Goal: Information Seeking & Learning: Find specific page/section

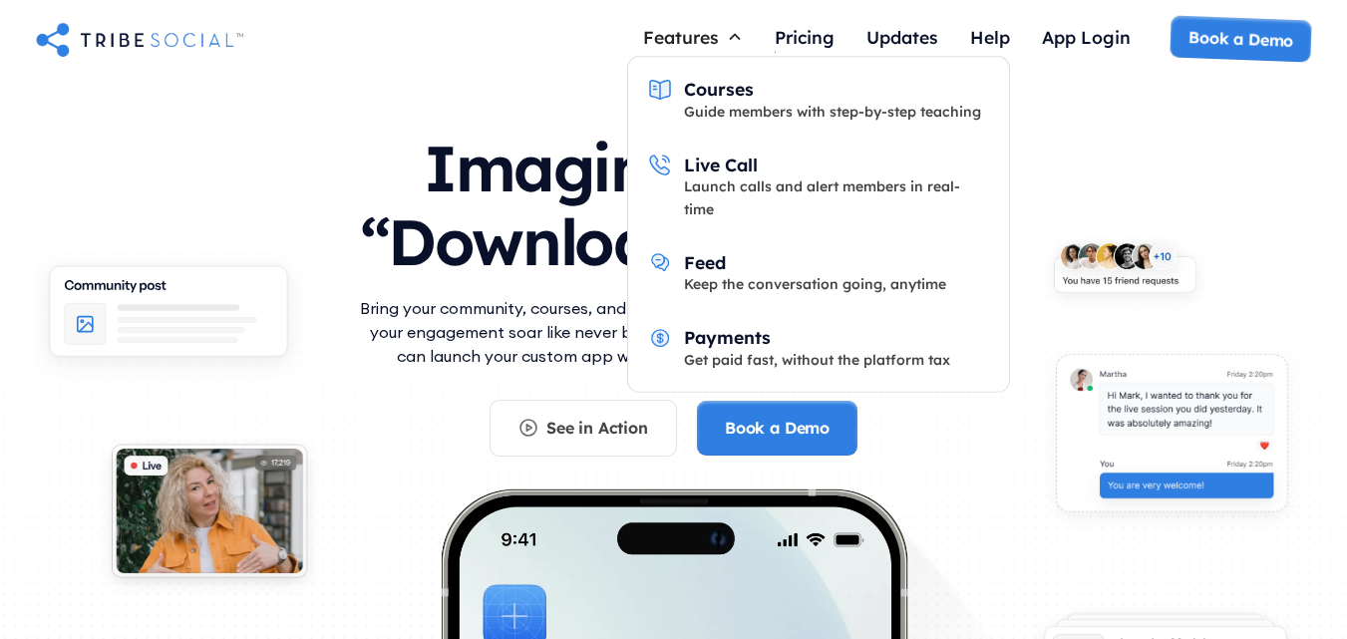
click at [720, 46] on div "Features" at bounding box center [693, 37] width 132 height 38
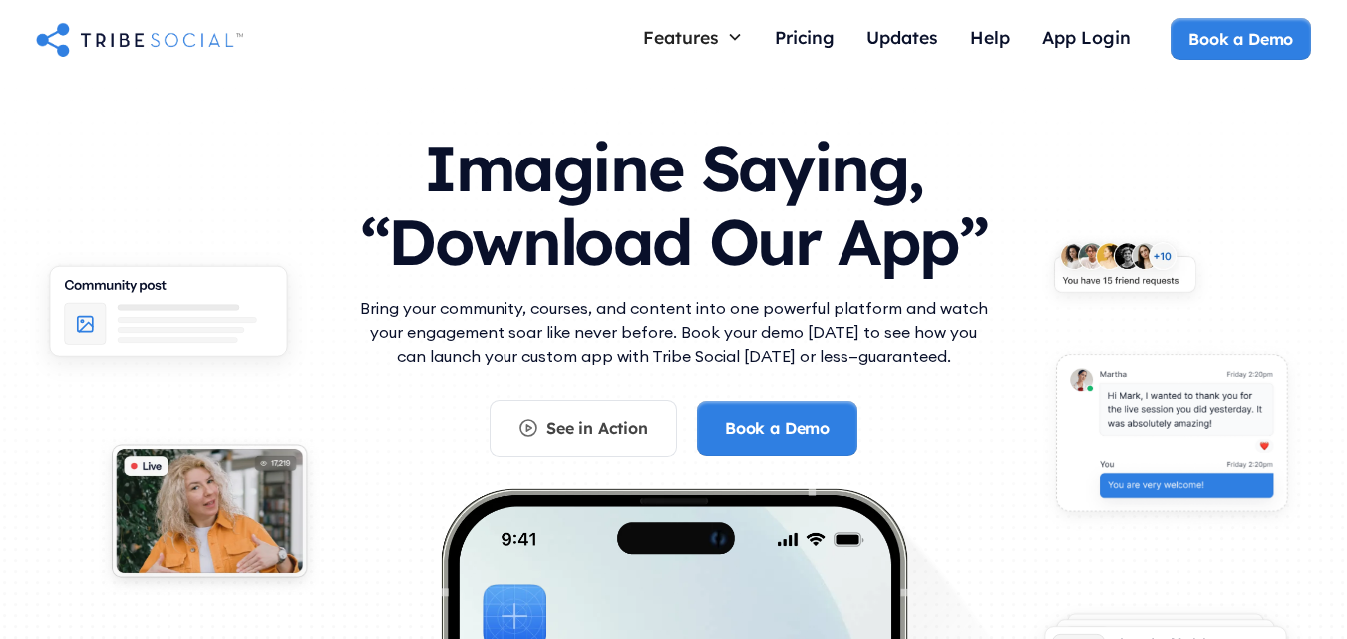
click at [713, 49] on div "Features" at bounding box center [693, 37] width 132 height 38
click at [991, 31] on div "Help" at bounding box center [990, 37] width 40 height 22
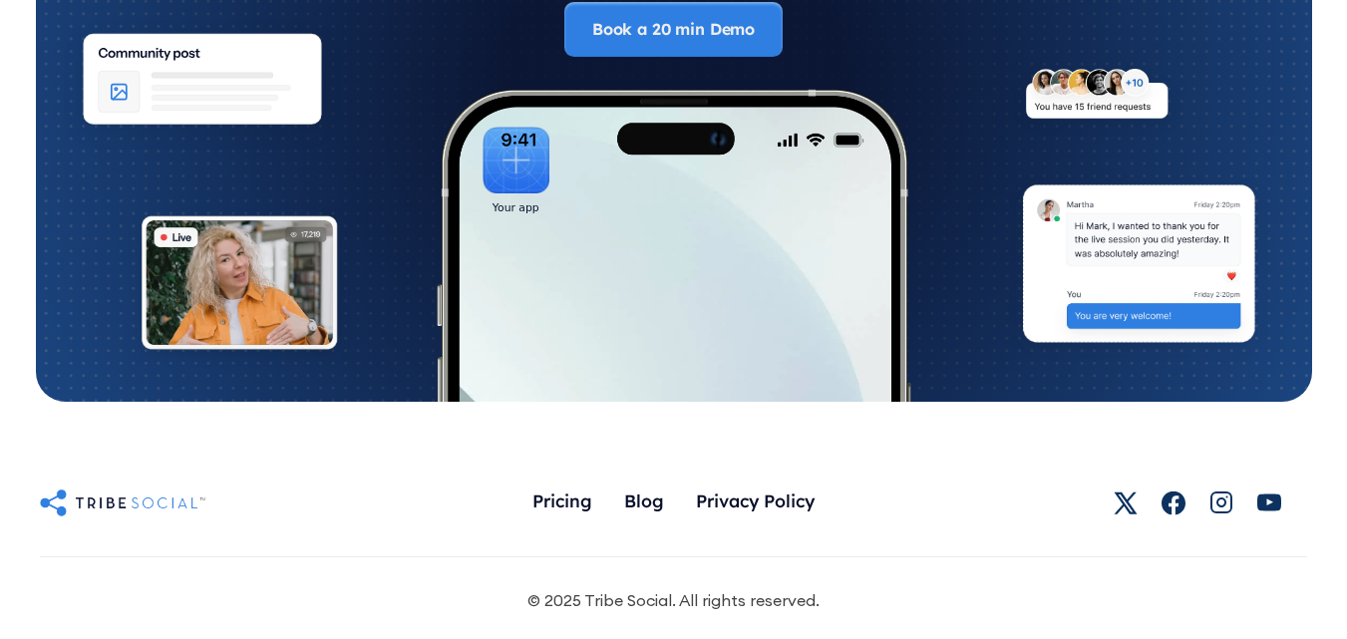
scroll to position [11083, 0]
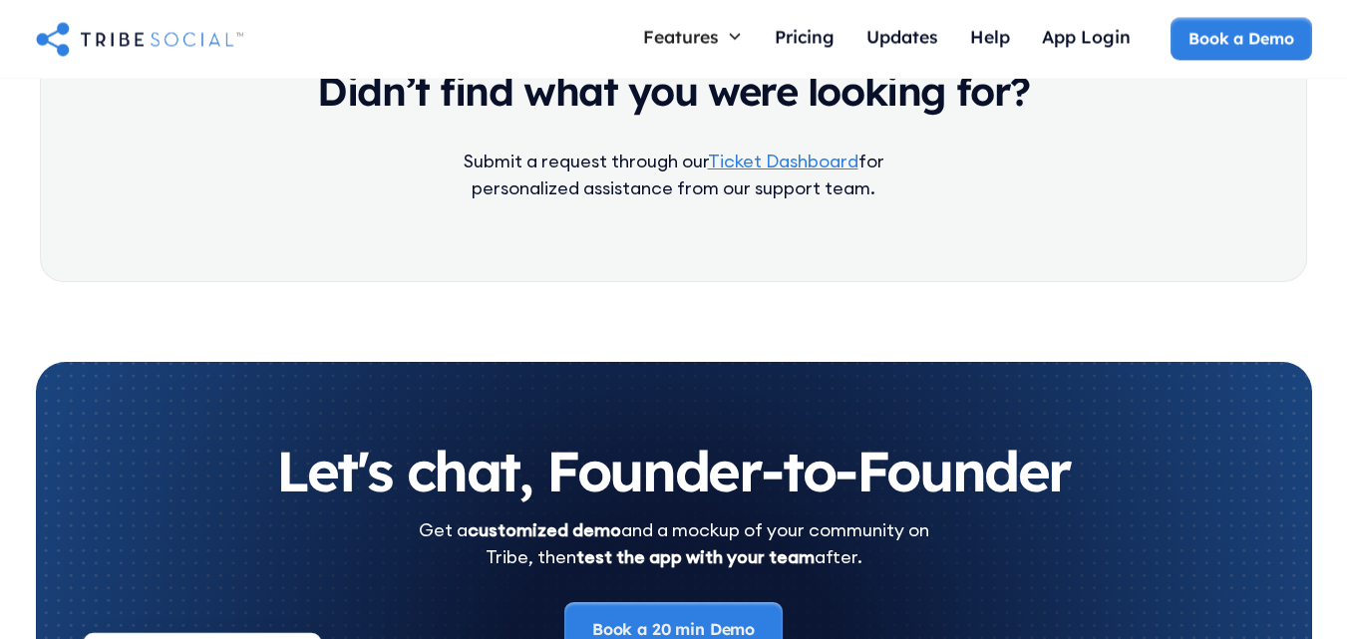
scroll to position [4809, 0]
